Goal: Information Seeking & Learning: Learn about a topic

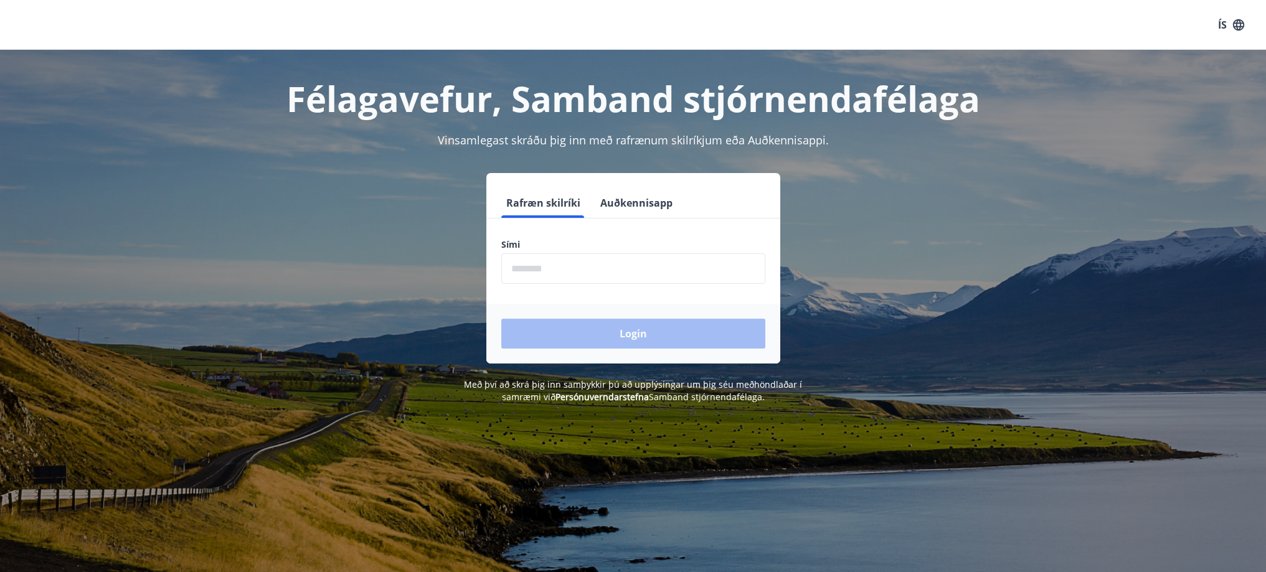
click at [697, 273] on input "phone" at bounding box center [633, 268] width 264 height 31
type input "********"
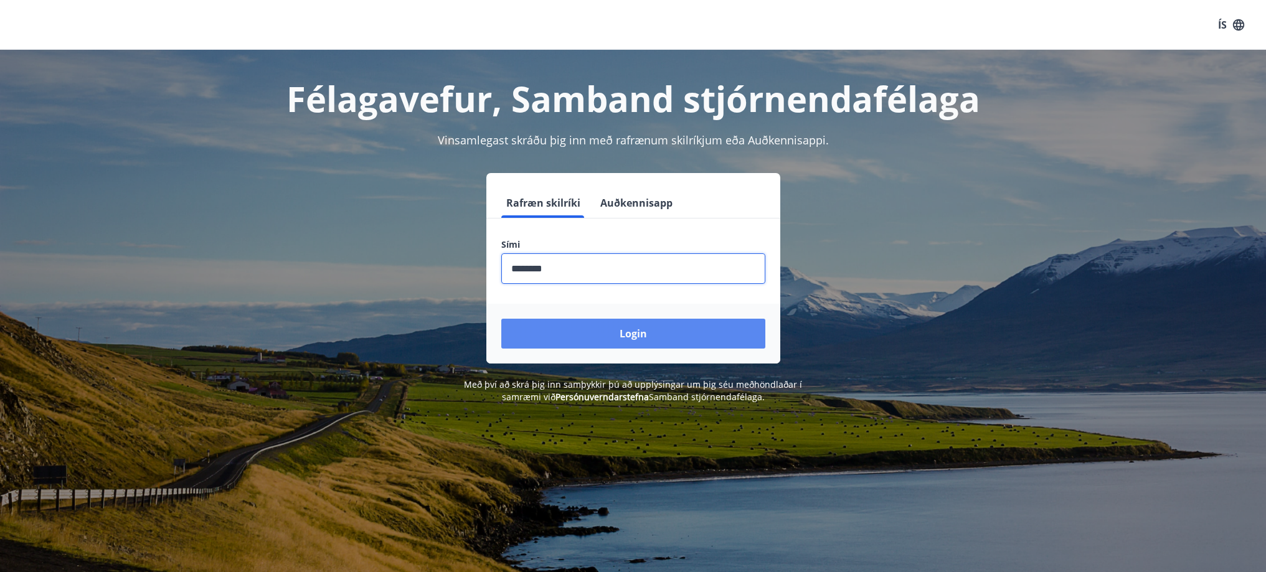
click at [604, 328] on button "Login" at bounding box center [633, 334] width 264 height 30
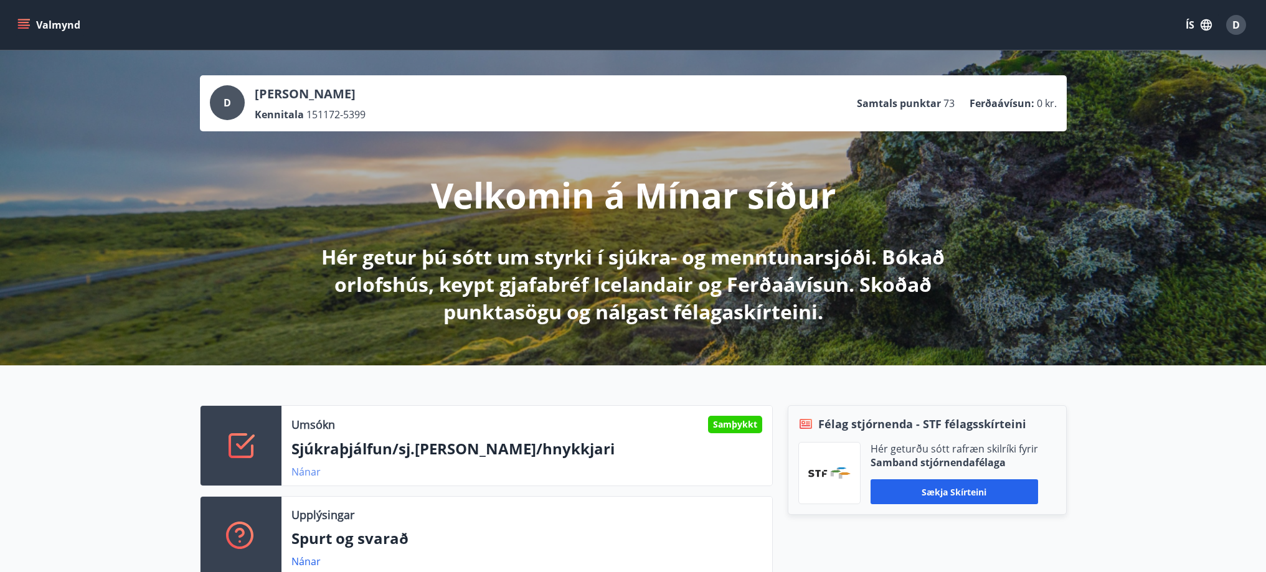
click at [307, 474] on link "Nánar" at bounding box center [305, 472] width 29 height 14
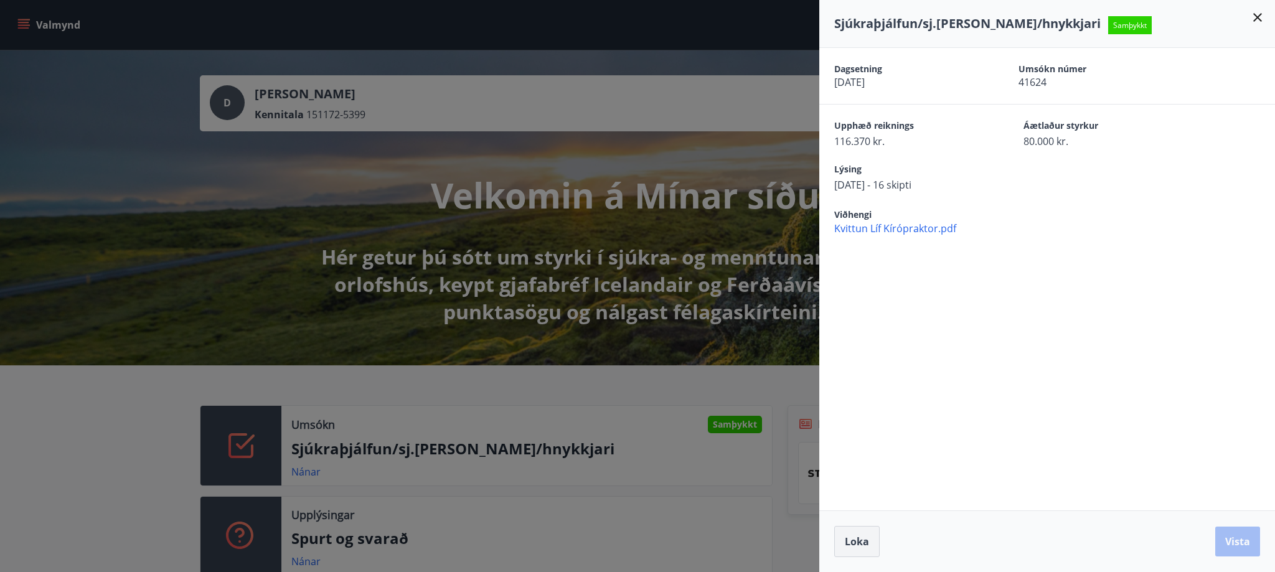
click at [860, 540] on span "Loka" at bounding box center [857, 542] width 24 height 14
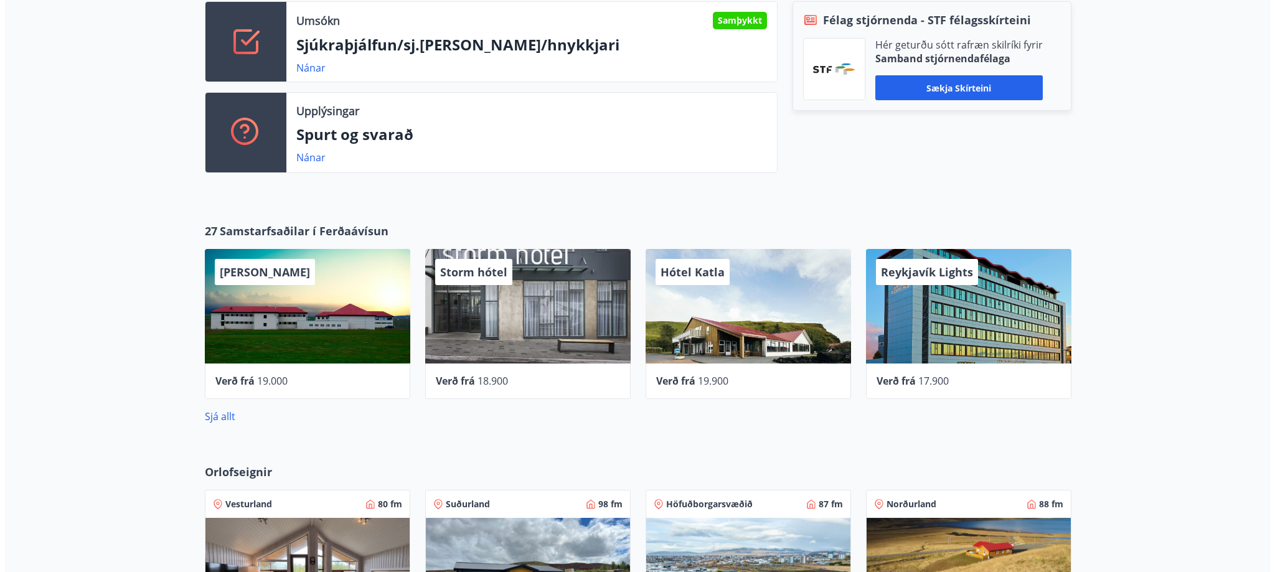
scroll to position [547, 0]
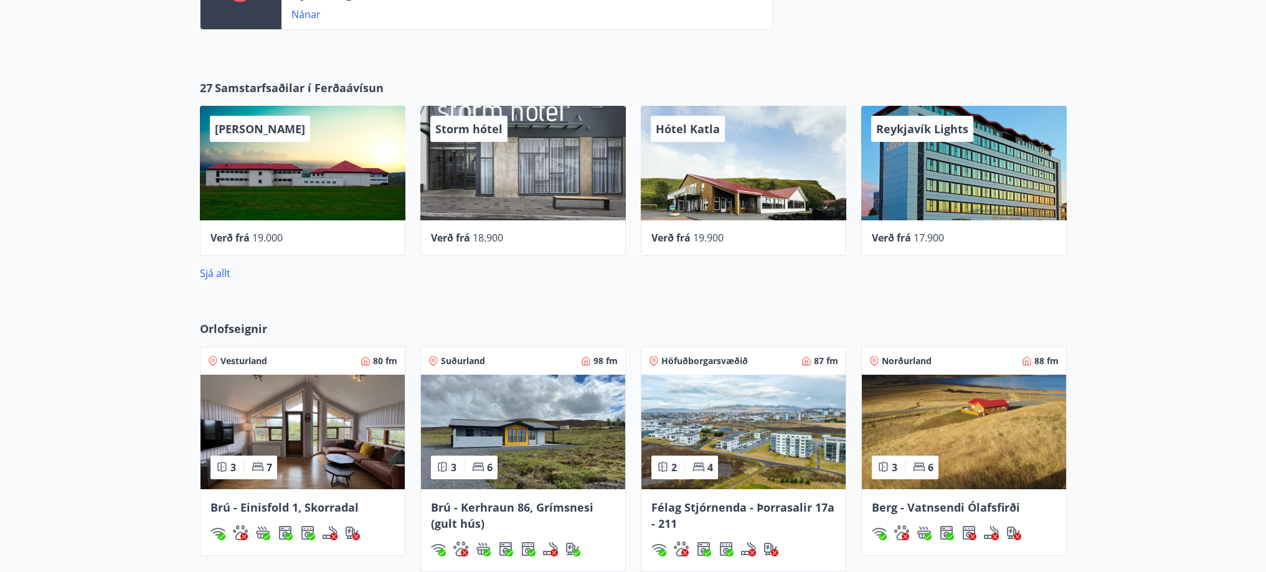
click at [530, 171] on div "Storm hótel" at bounding box center [522, 163] width 205 height 115
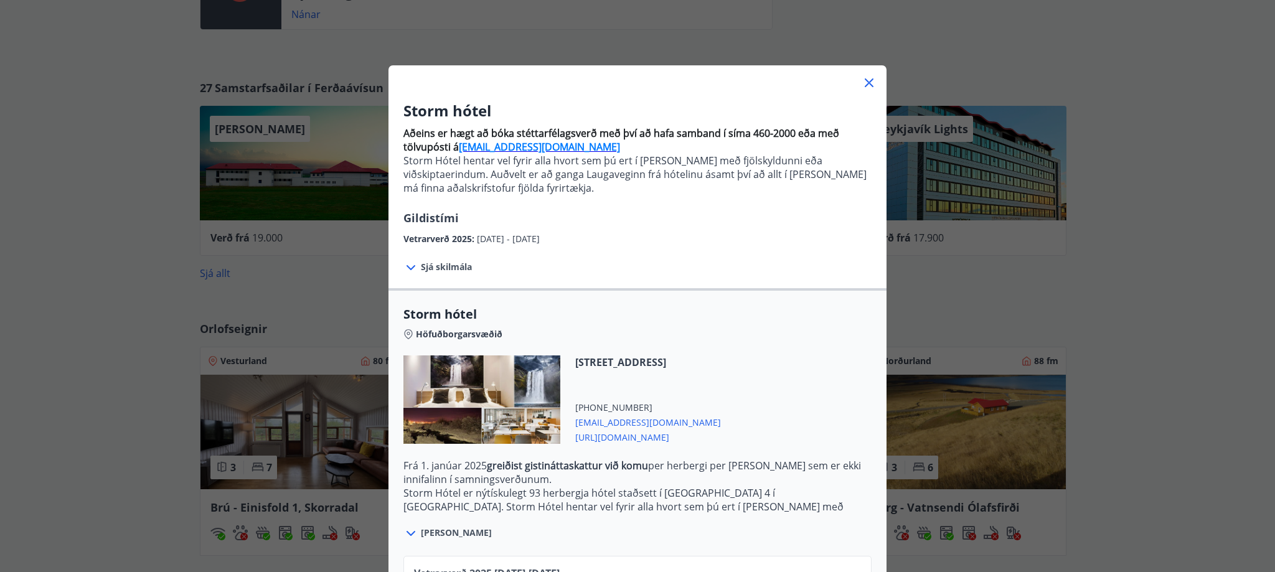
scroll to position [0, 0]
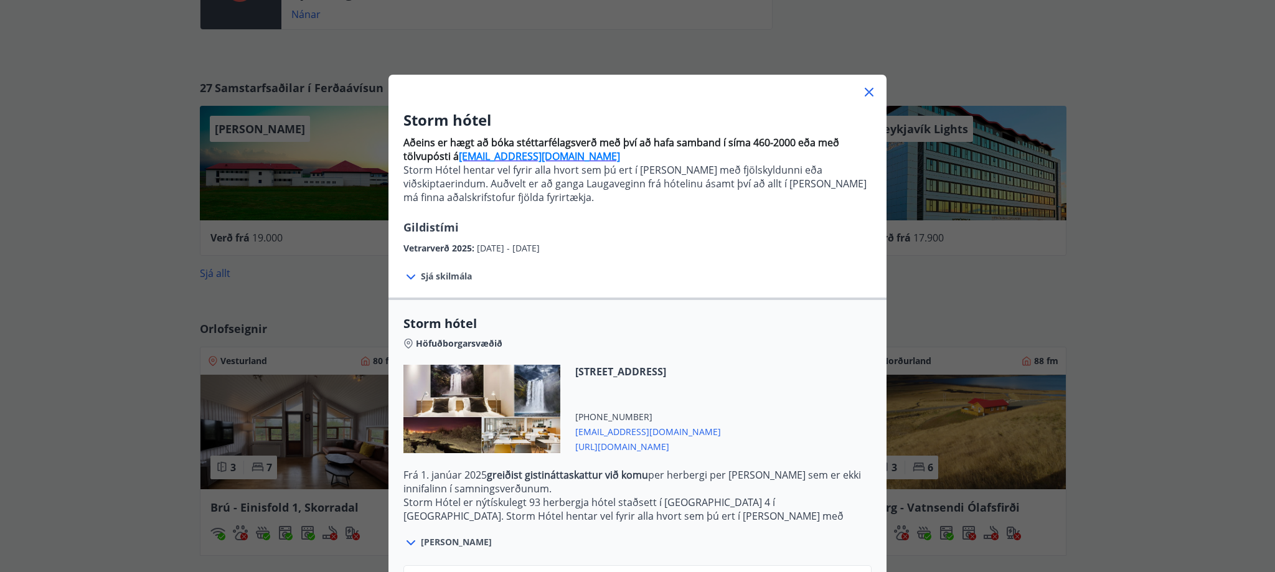
click at [869, 93] on icon at bounding box center [869, 92] width 15 height 15
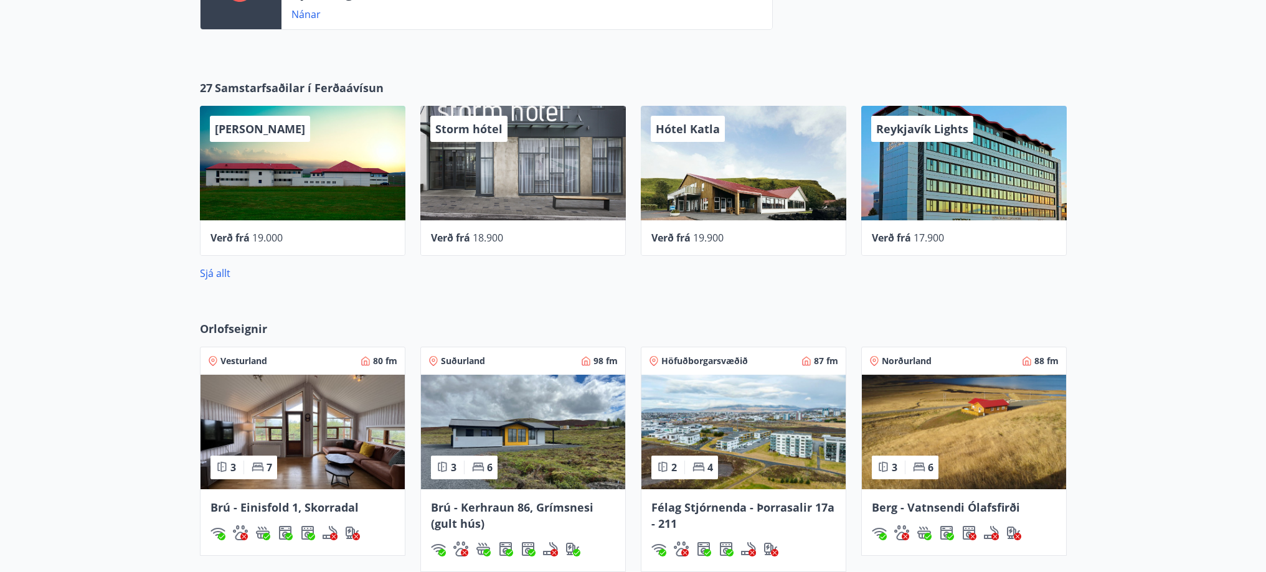
click at [946, 151] on div "Reykjavík Lights" at bounding box center [963, 163] width 205 height 115
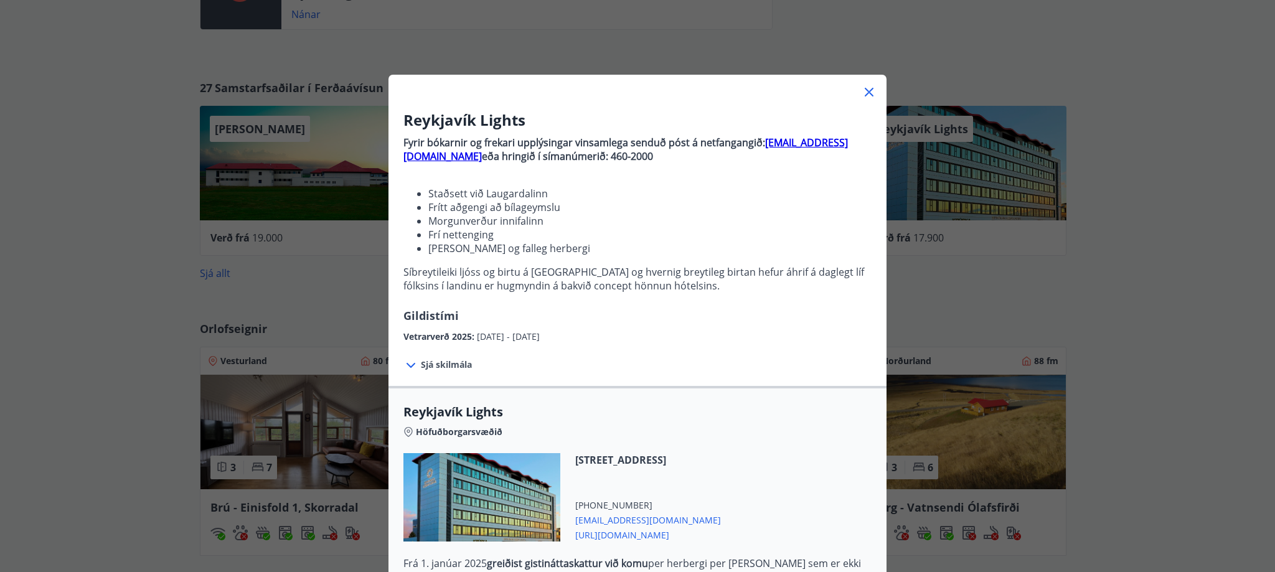
click at [868, 91] on icon at bounding box center [869, 92] width 15 height 15
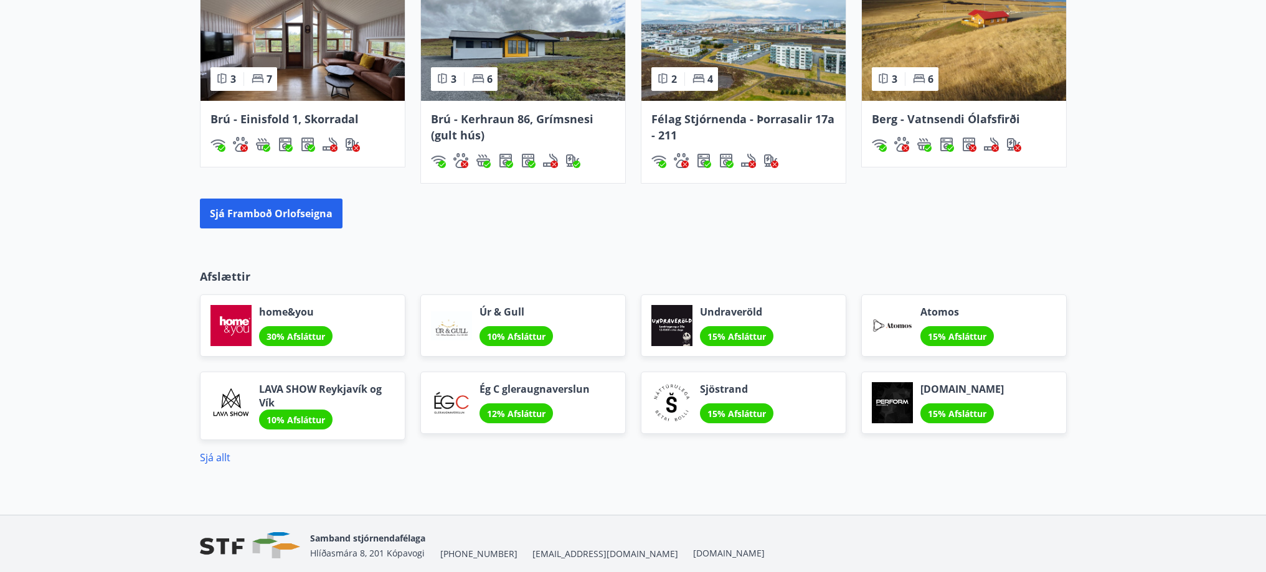
scroll to position [983, 0]
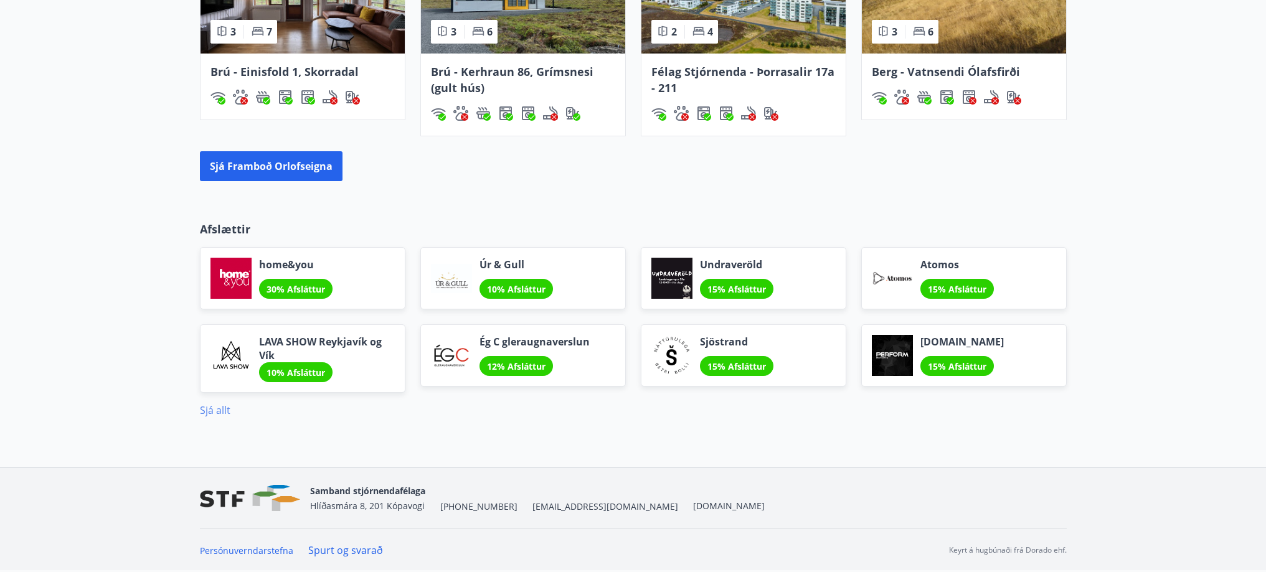
click at [215, 408] on link "Sjá allt" at bounding box center [215, 410] width 31 height 14
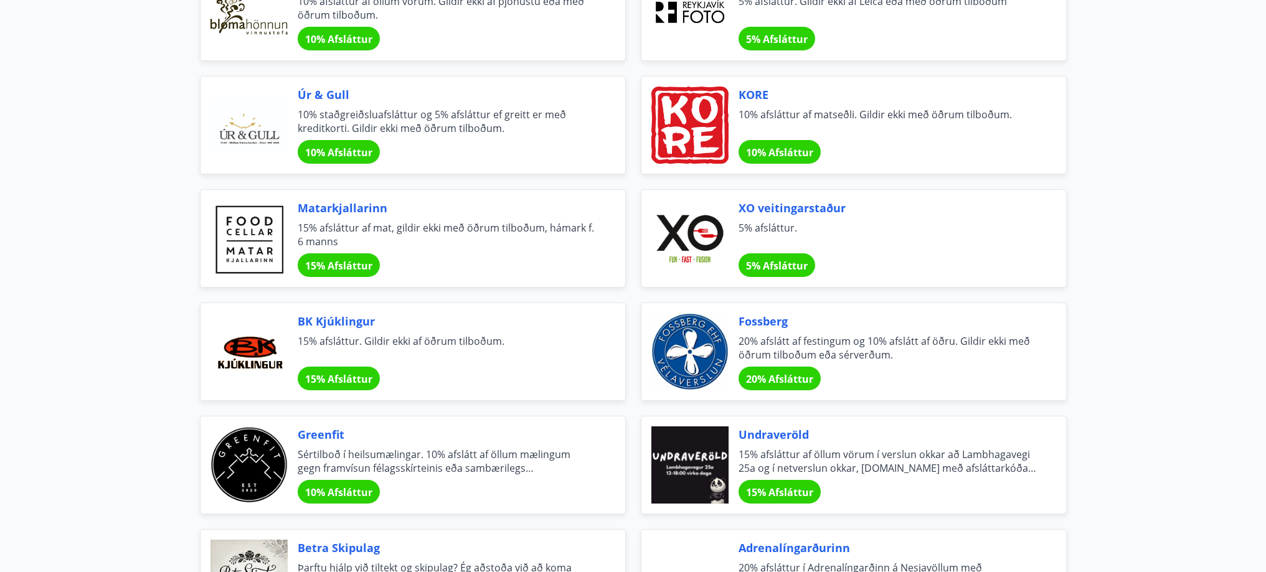
scroll to position [996, 0]
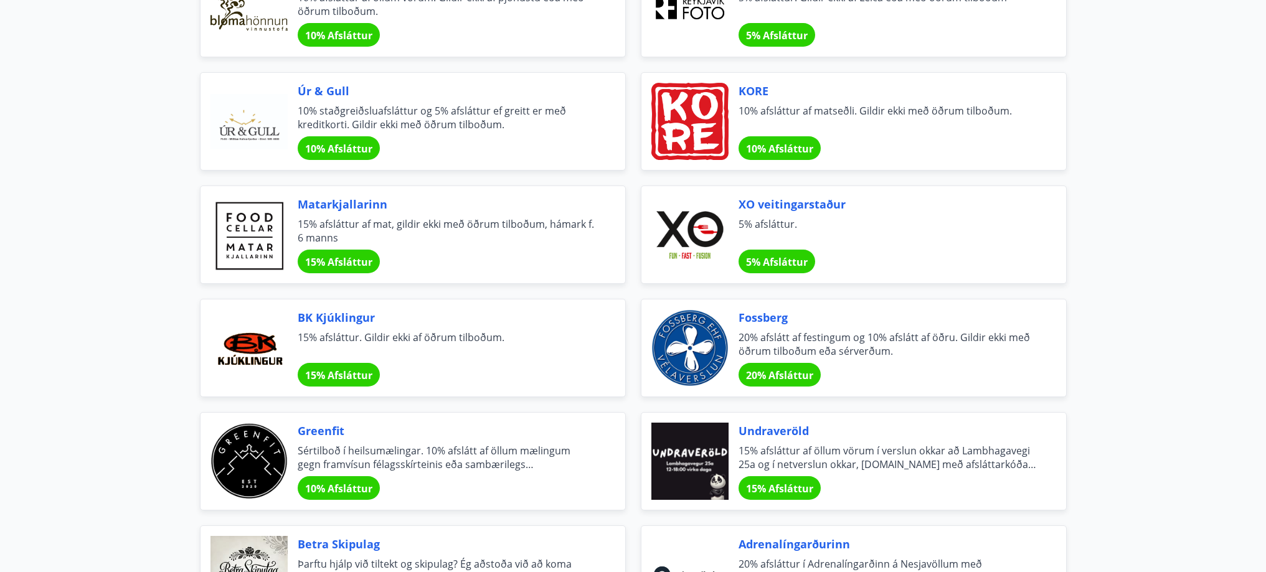
click at [354, 204] on span "Matarkjallarinn" at bounding box center [447, 204] width 298 height 16
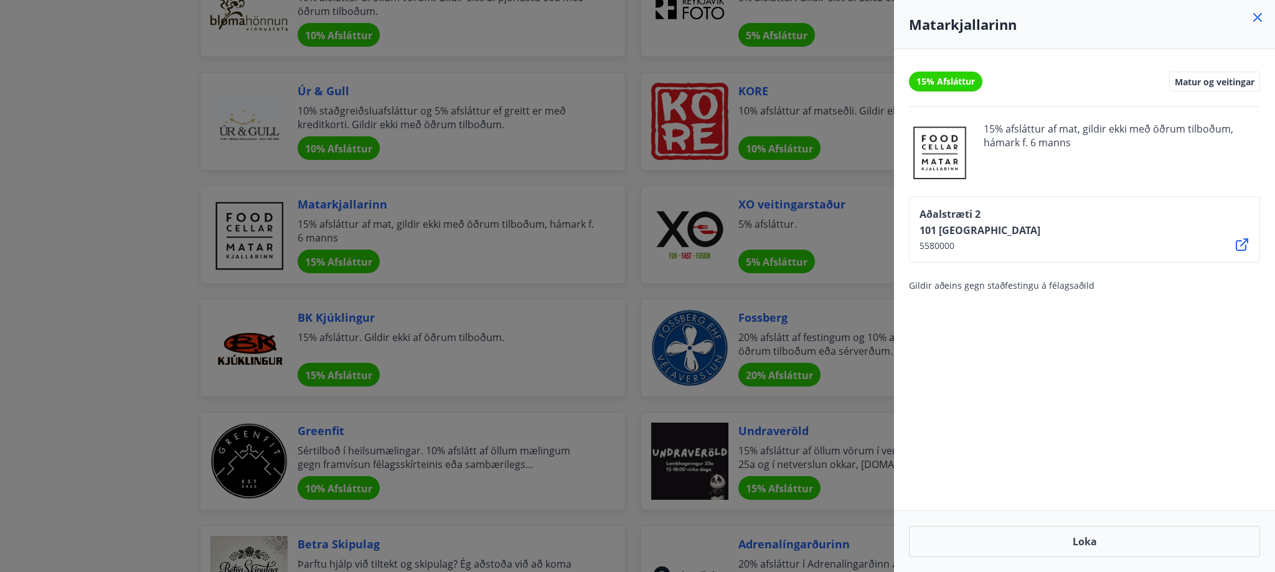
click at [1258, 19] on icon at bounding box center [1257, 17] width 9 height 9
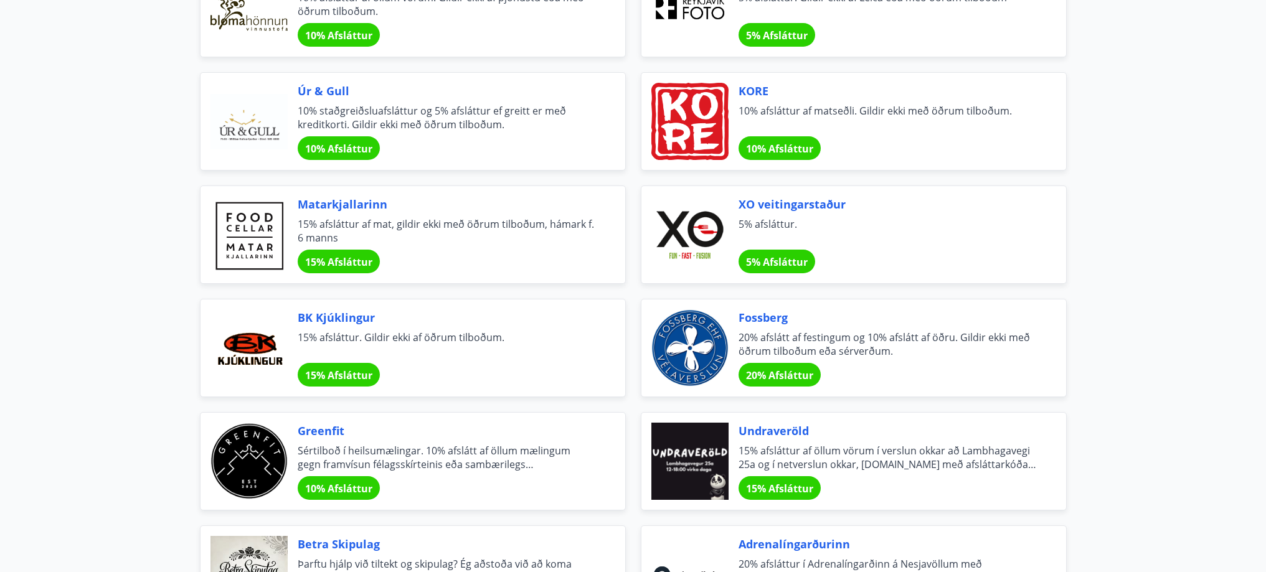
click at [792, 200] on span "XO veitingarstaður" at bounding box center [887, 204] width 298 height 16
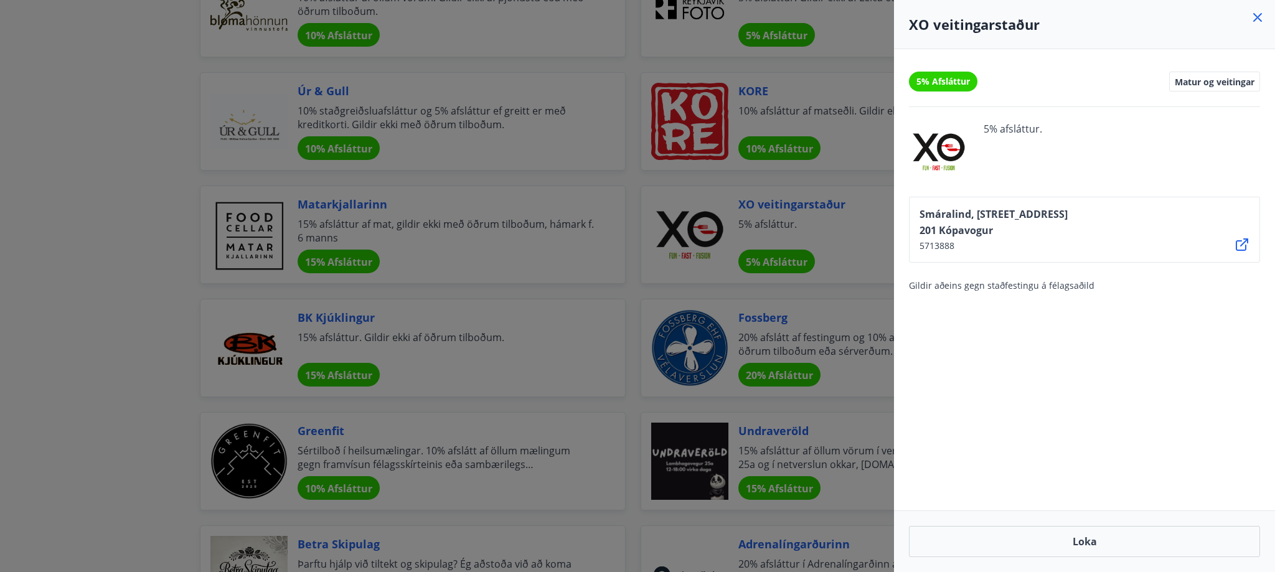
click at [1257, 19] on icon at bounding box center [1257, 17] width 15 height 15
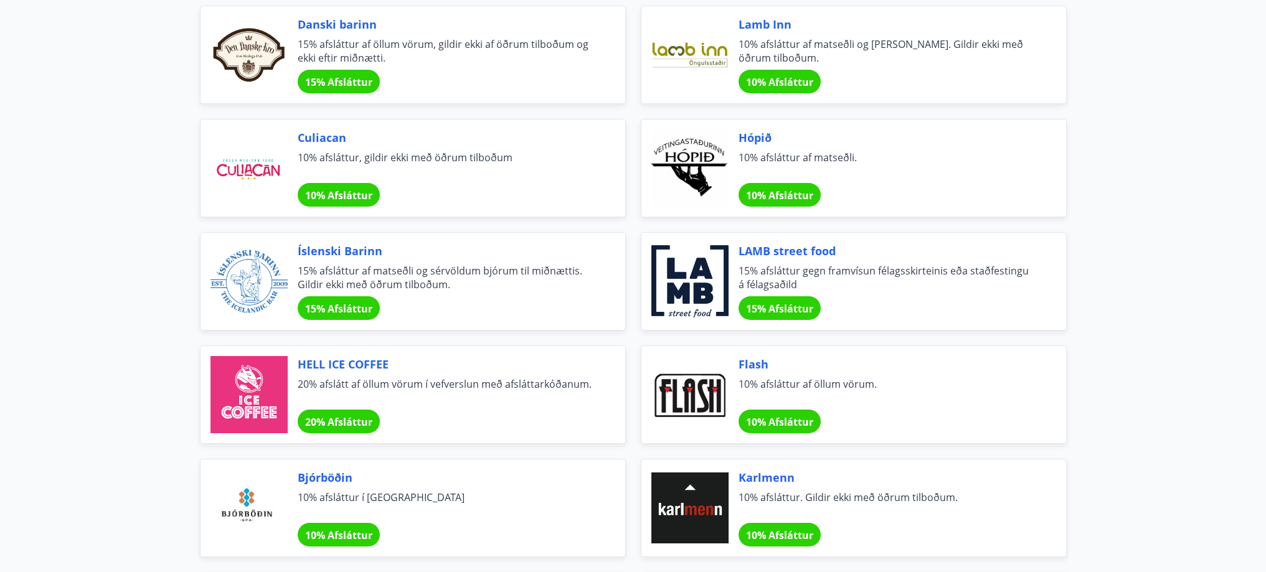
scroll to position [3610, 0]
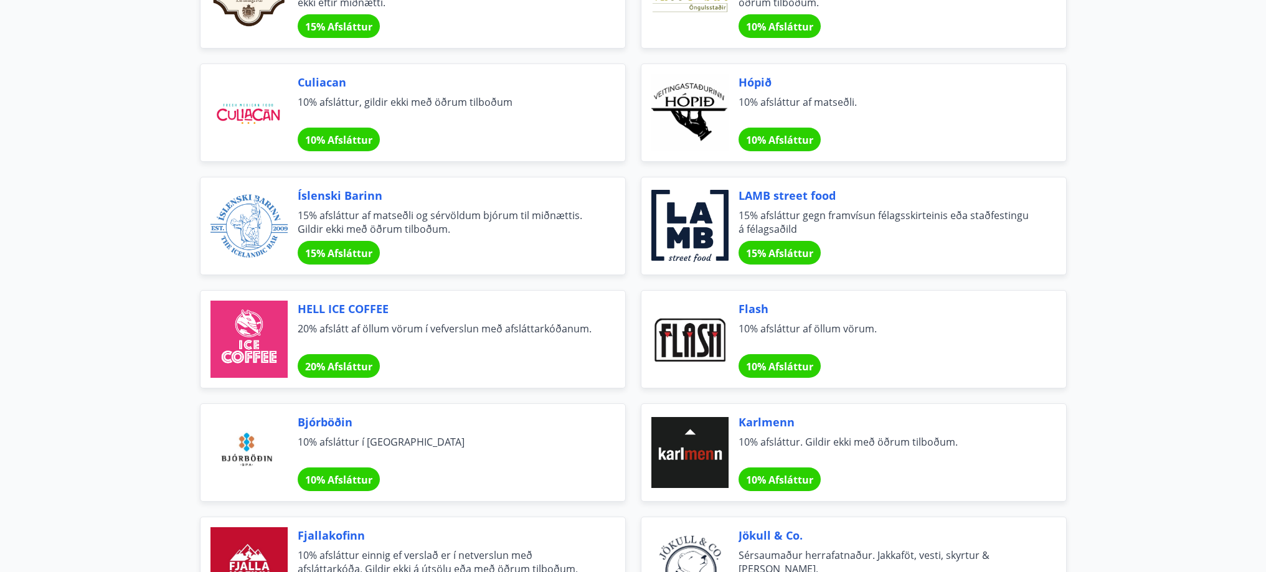
click at [799, 195] on span "LAMB street food" at bounding box center [887, 195] width 298 height 16
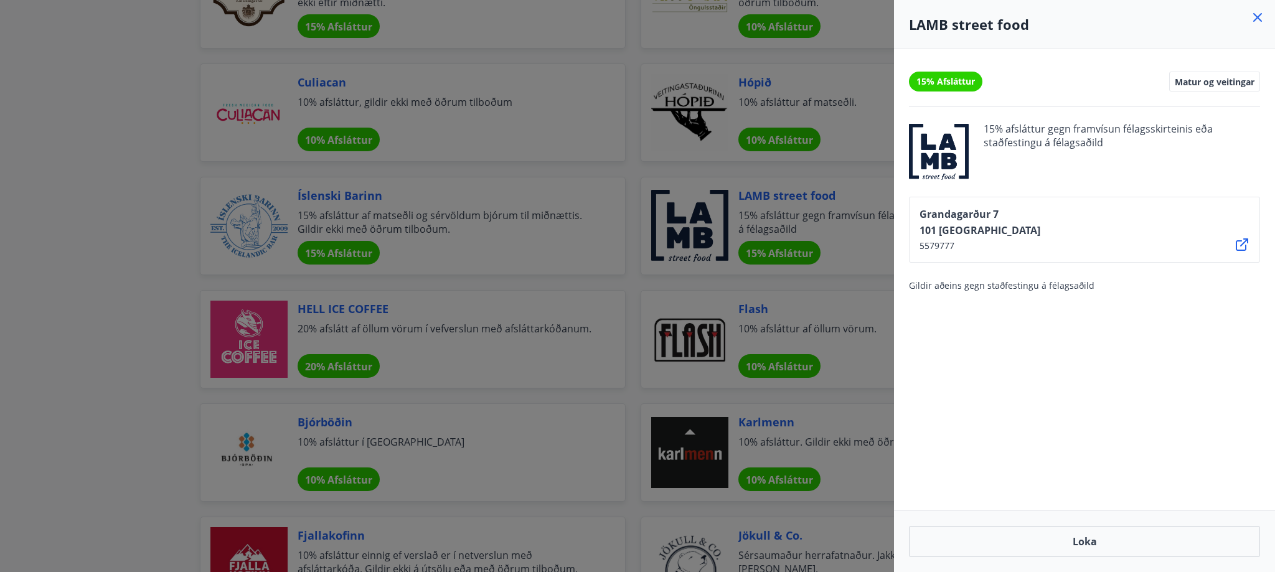
click at [1255, 17] on icon at bounding box center [1257, 17] width 15 height 15
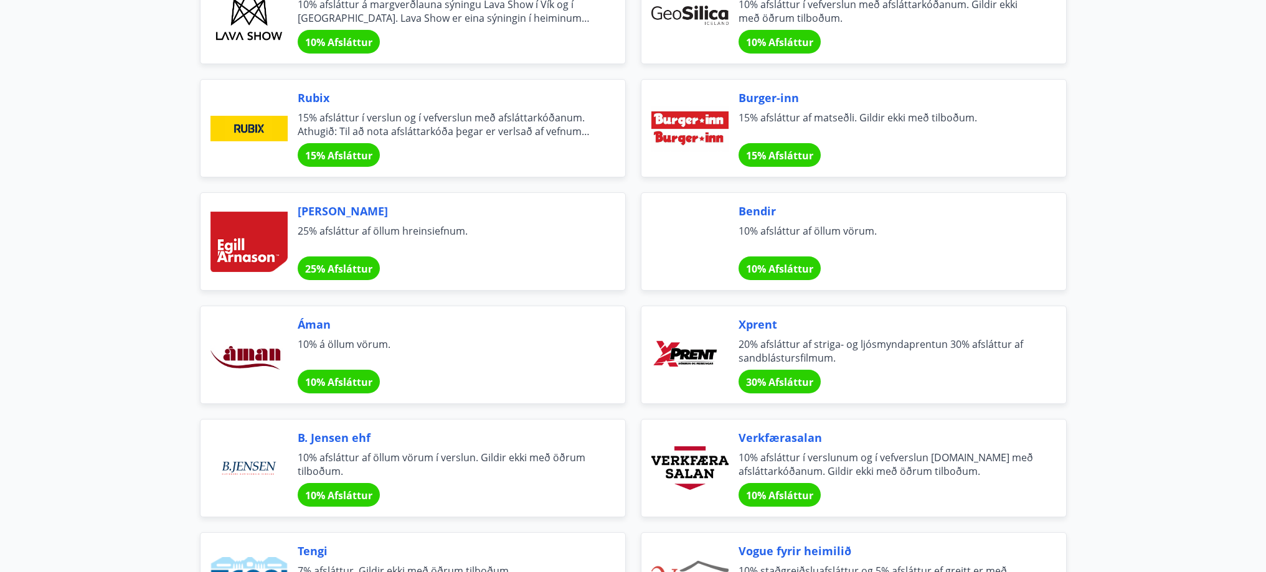
scroll to position [1222, 0]
